Goal: Task Accomplishment & Management: Manage account settings

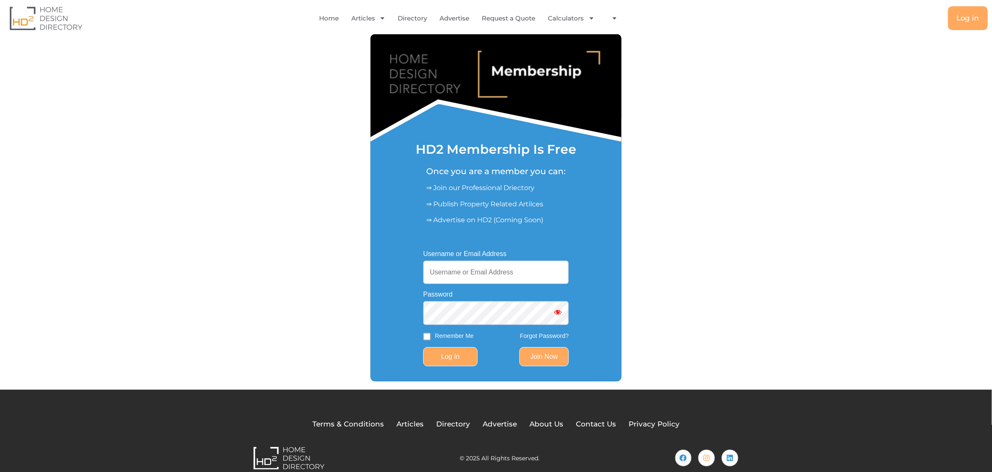
click at [464, 355] on input "Log In" at bounding box center [450, 356] width 54 height 19
click at [462, 276] on input "Username or Email Address" at bounding box center [495, 272] width 145 height 23
click at [464, 274] on input "Username or Email Address" at bounding box center [495, 272] width 145 height 23
type input "[EMAIL_ADDRESS][DOMAIN_NAME]"
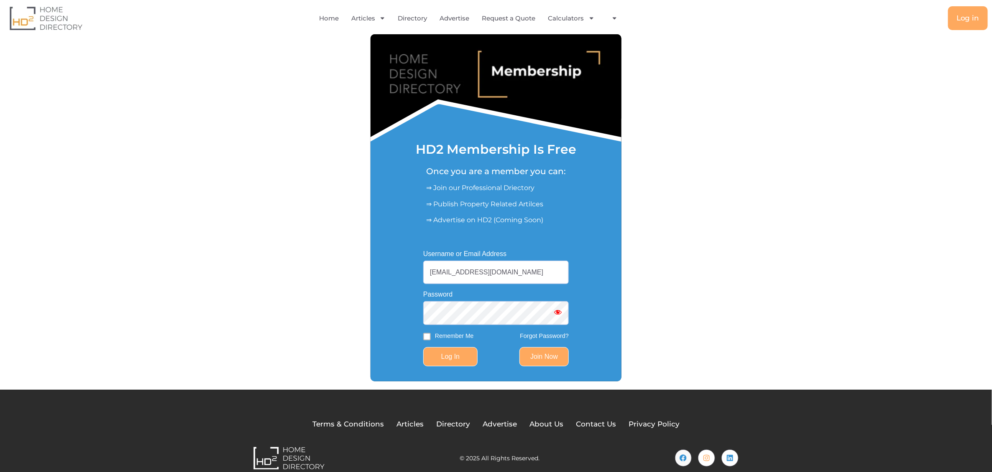
click at [464, 361] on input "Log In" at bounding box center [450, 356] width 54 height 19
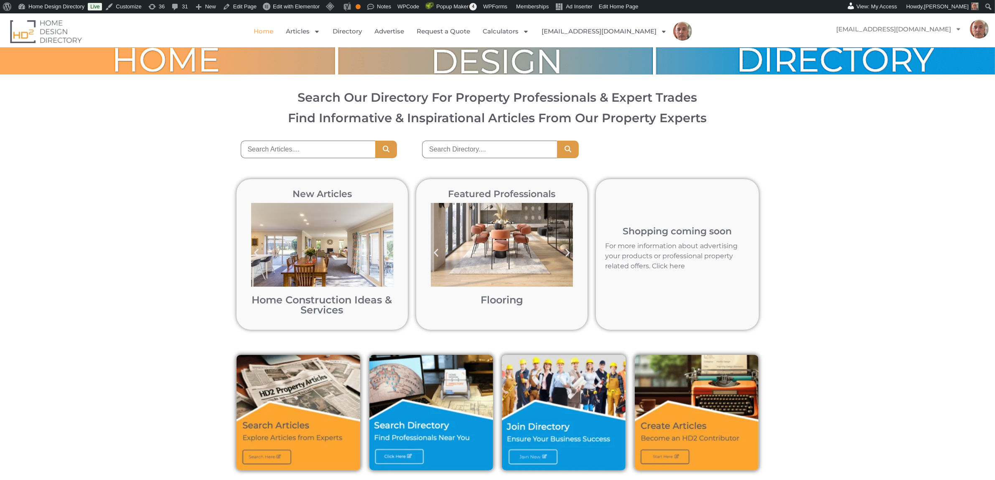
click at [436, 253] on icon "Previous slide" at bounding box center [436, 252] width 10 height 10
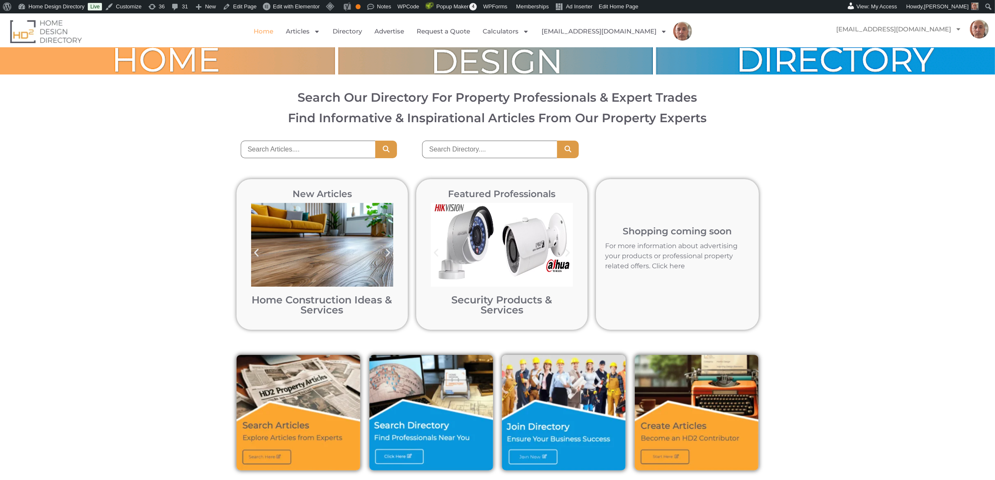
click at [437, 253] on icon "Previous slide" at bounding box center [436, 252] width 10 height 10
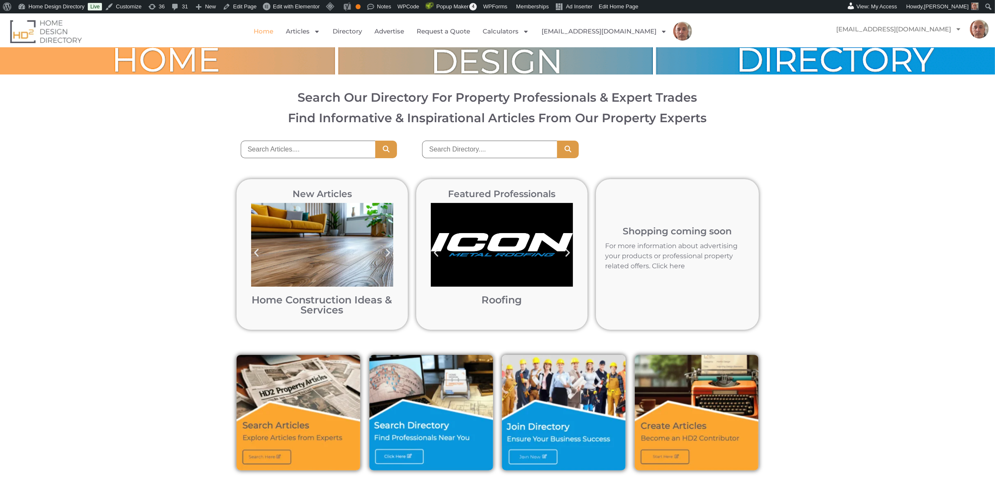
click at [507, 253] on img "6 / 12" at bounding box center [502, 245] width 142 height 84
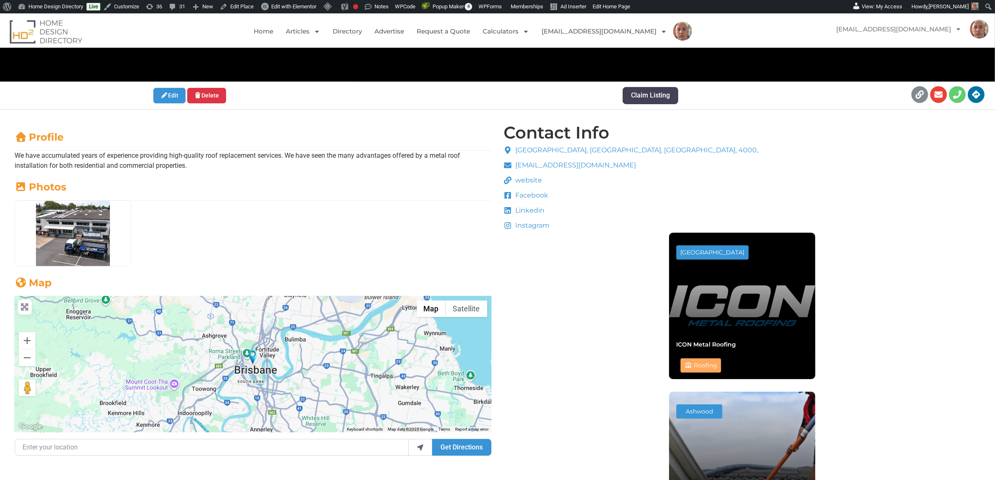
scroll to position [253, 0]
click at [273, 31] on link "Home" at bounding box center [264, 31] width 20 height 19
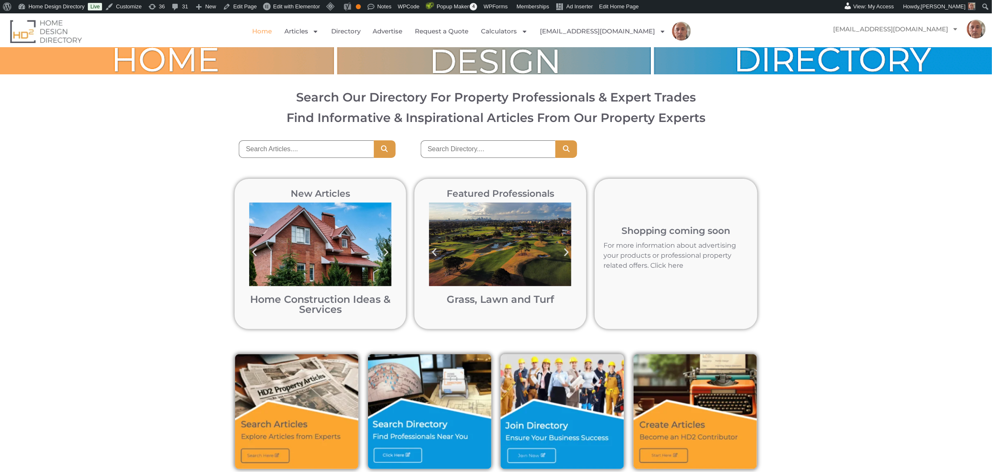
click at [674, 256] on link at bounding box center [675, 254] width 163 height 151
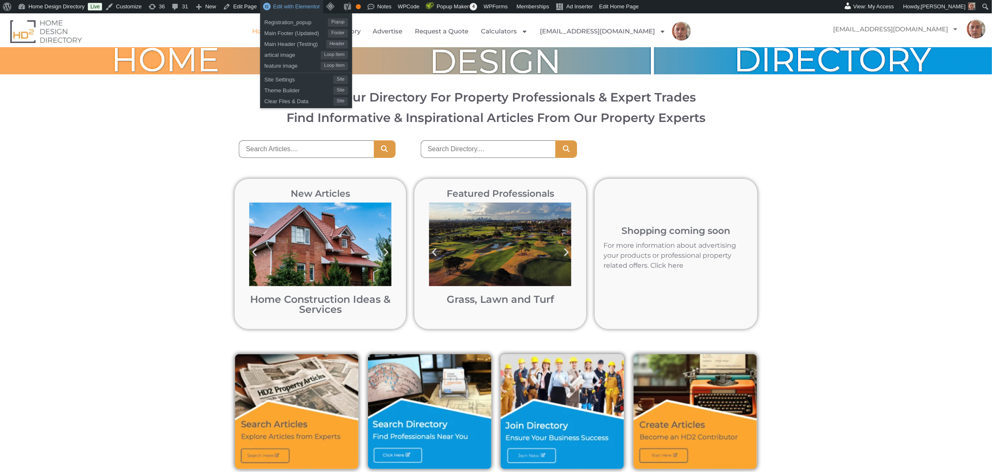
click at [298, 7] on span "Edit with Elementor" at bounding box center [296, 6] width 47 height 6
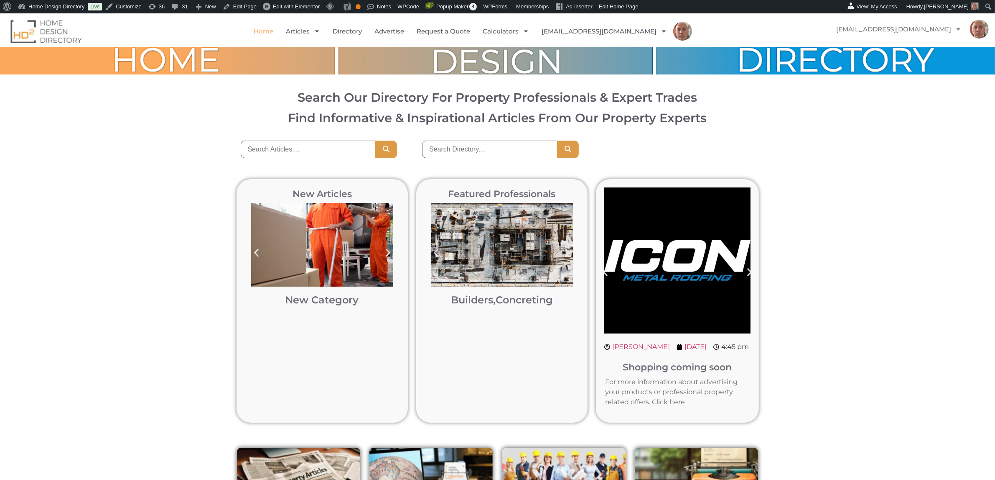
click at [751, 271] on link at bounding box center [677, 300] width 163 height 243
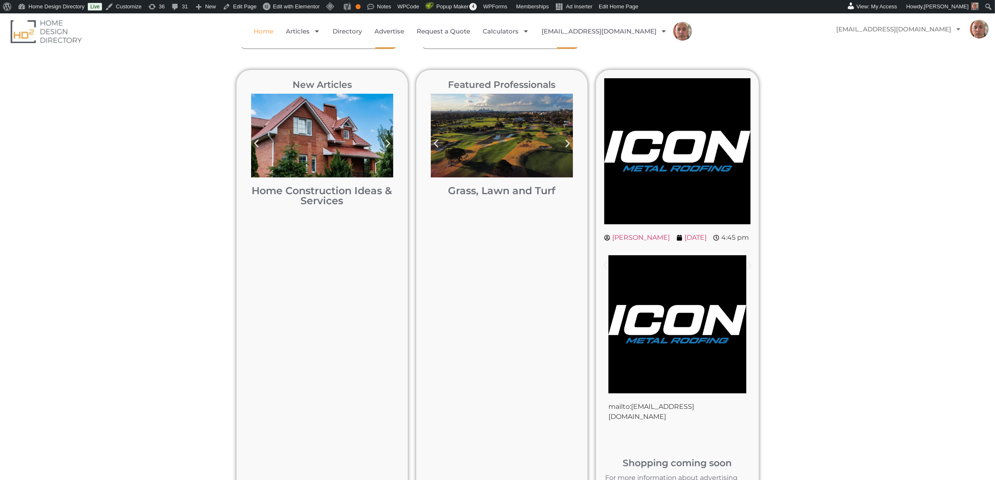
scroll to position [91, 0]
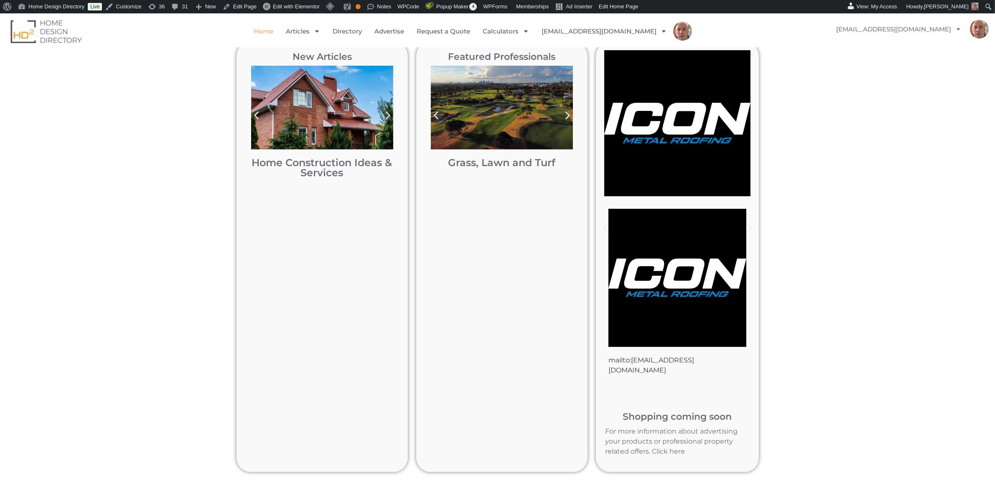
scroll to position [139, 0]
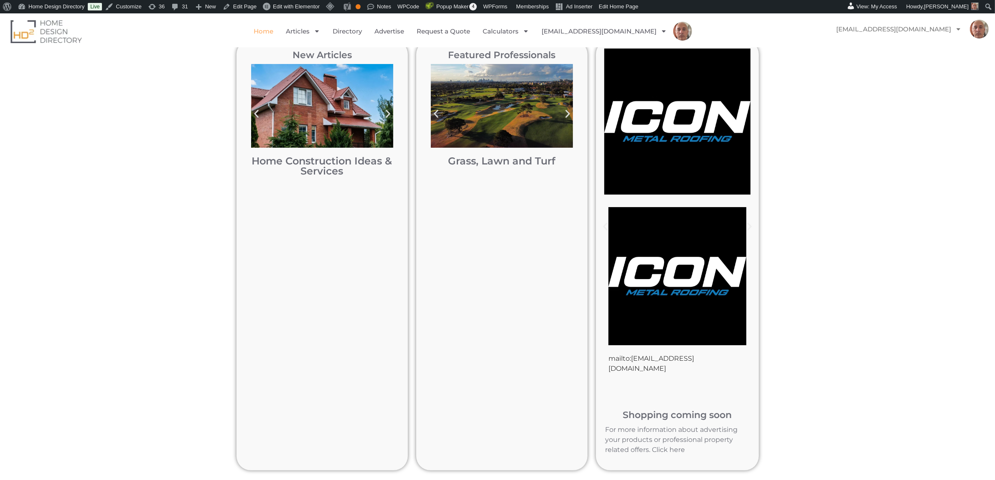
click at [661, 358] on link at bounding box center [677, 255] width 163 height 430
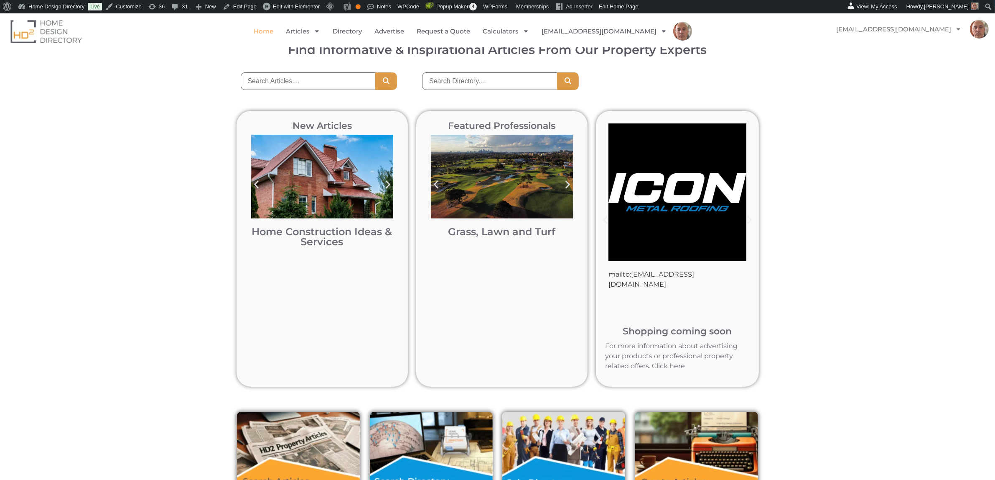
scroll to position [70, 0]
